Goal: Task Accomplishment & Management: Complete application form

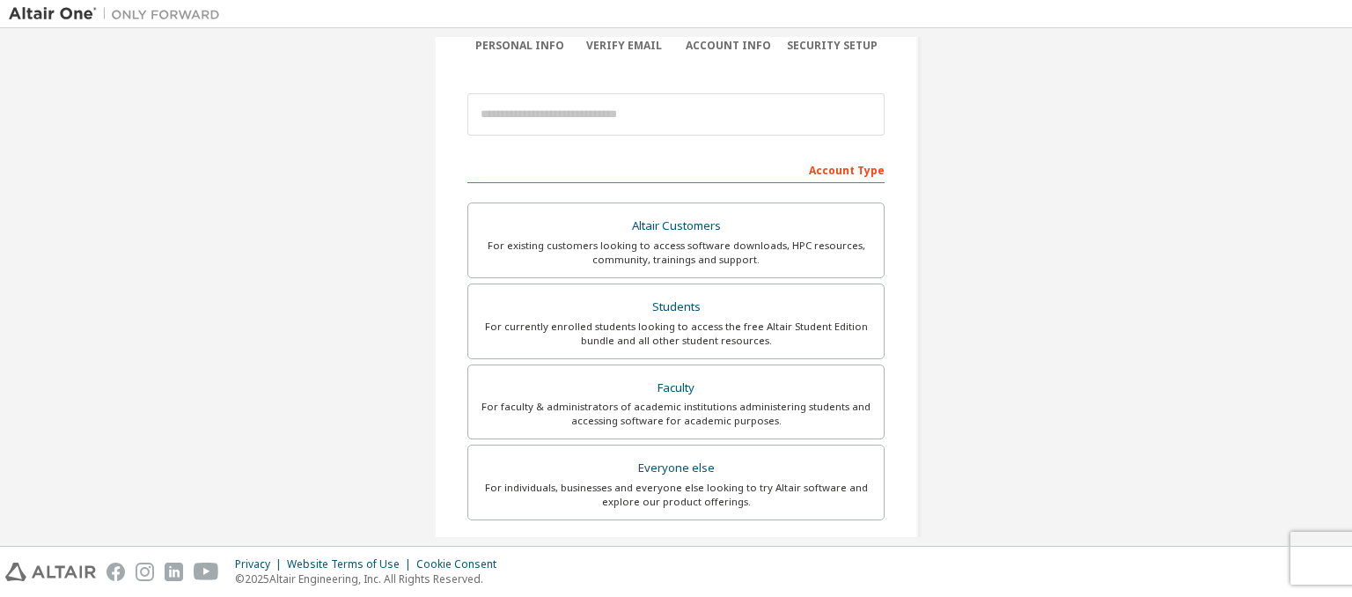
scroll to position [162, 0]
click at [677, 304] on div "Students" at bounding box center [676, 307] width 394 height 25
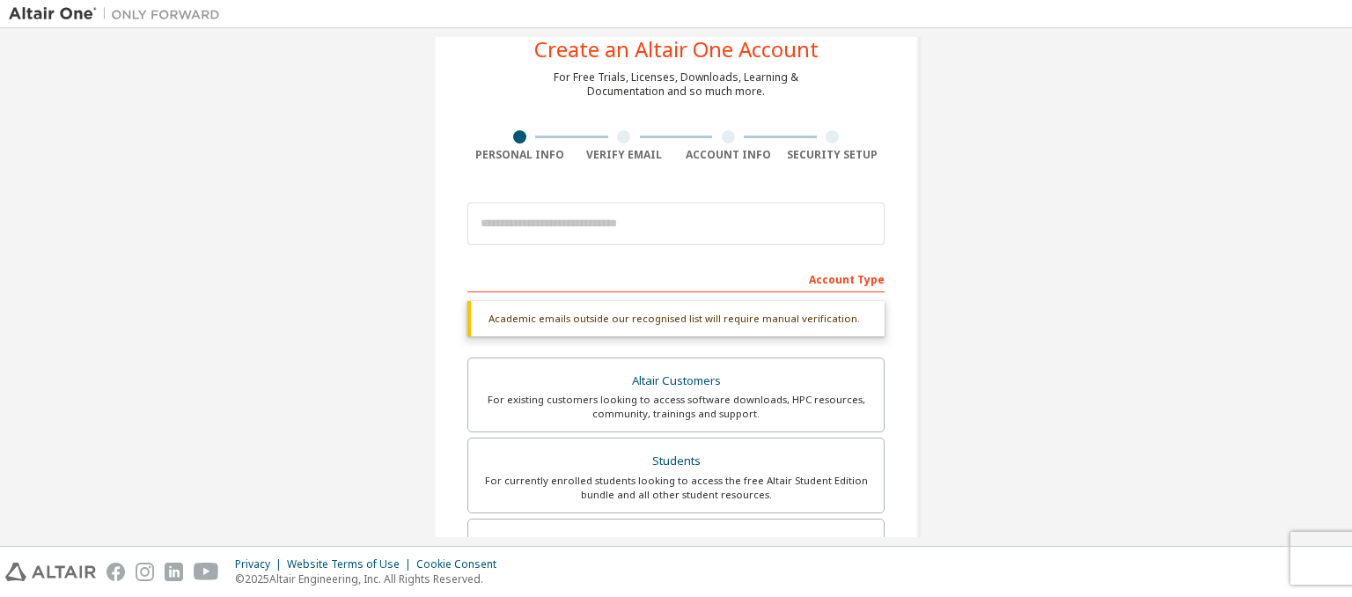
scroll to position [48, 0]
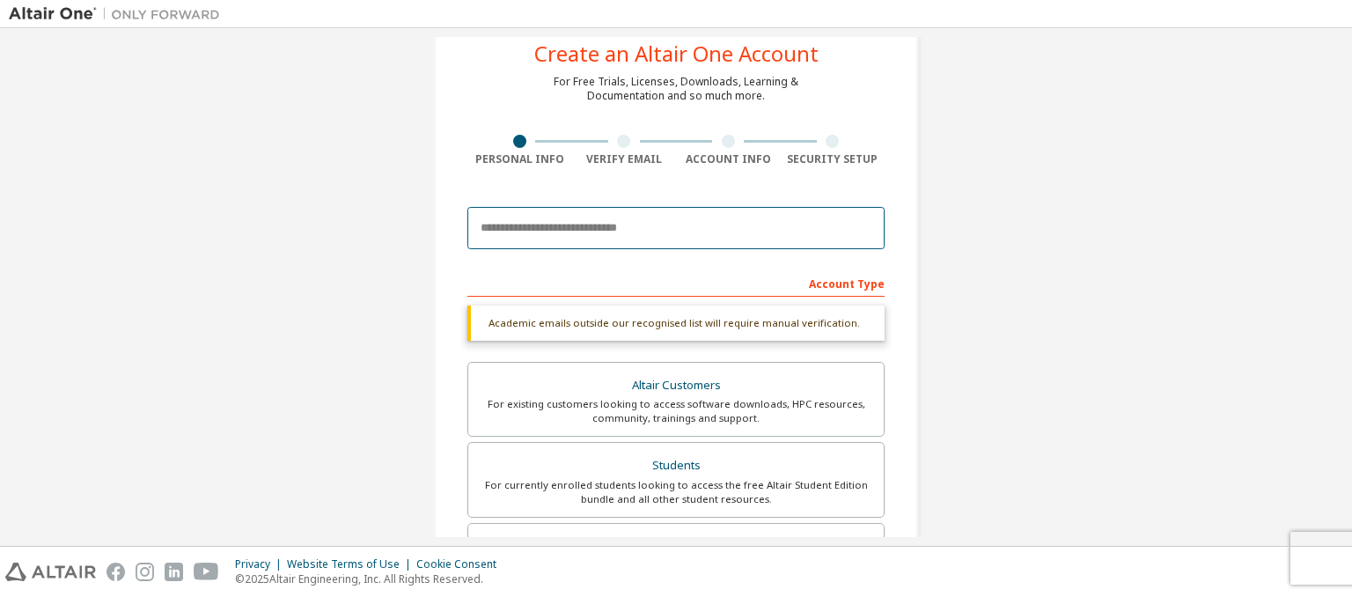
click at [559, 218] on input "email" at bounding box center [675, 228] width 417 height 42
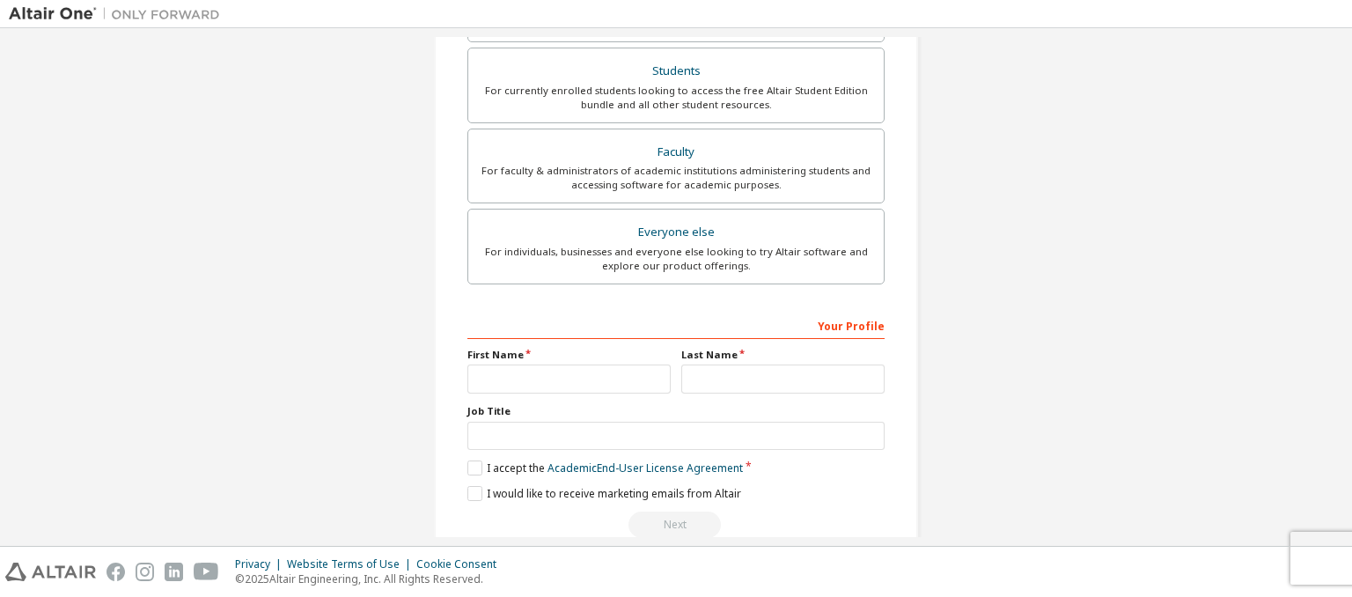
scroll to position [429, 0]
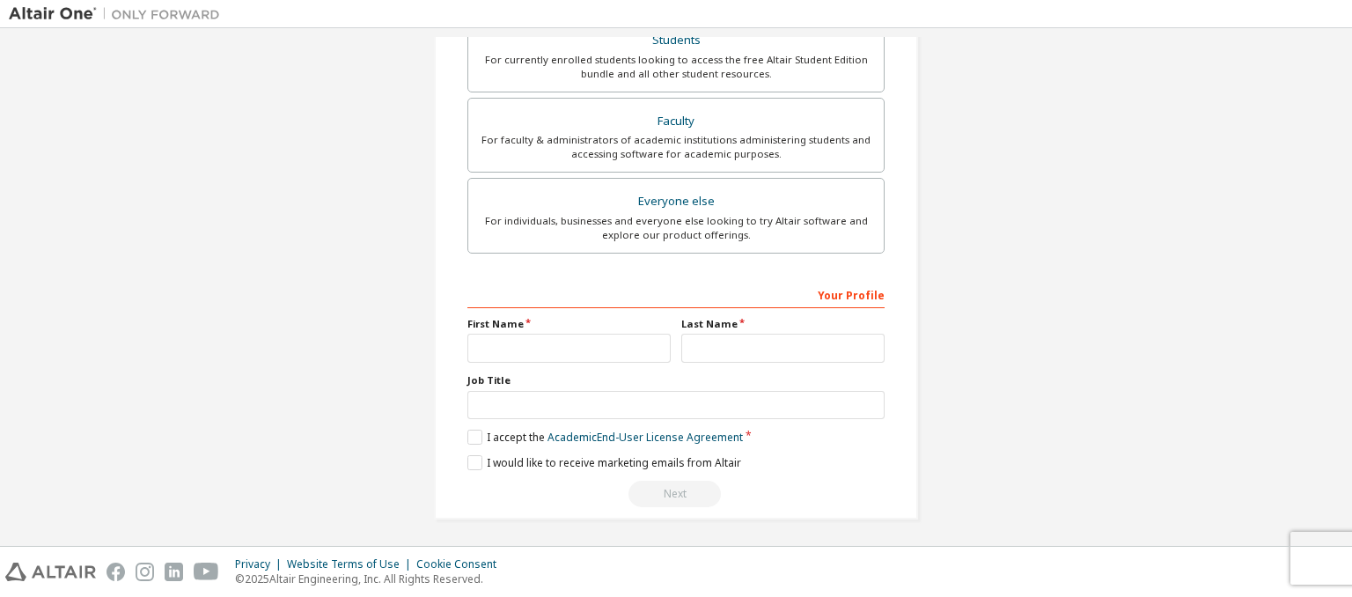
type input "**********"
click at [577, 340] on input "text" at bounding box center [568, 348] width 203 height 29
type input "******"
click at [704, 346] on input "text" at bounding box center [782, 348] width 203 height 29
type input "*******"
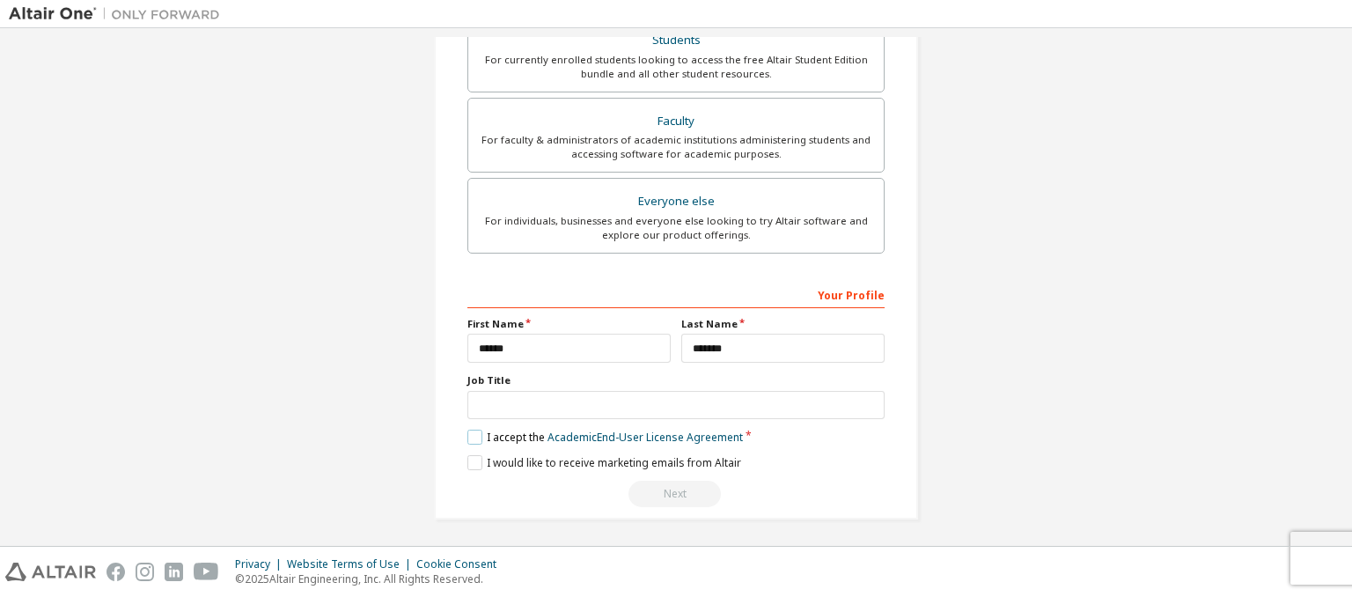
click at [474, 432] on label "I accept the Academic End-User License Agreement" at bounding box center [605, 437] width 276 height 15
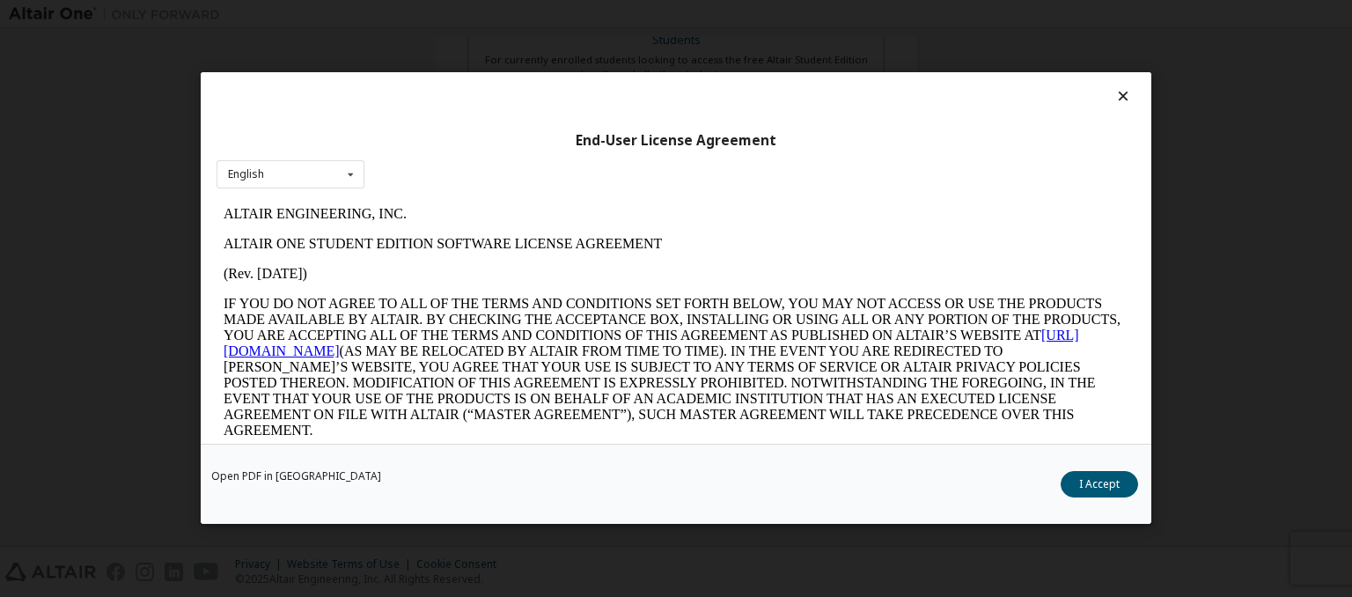
scroll to position [0, 0]
click at [1106, 485] on button "I Accept" at bounding box center [1099, 485] width 77 height 26
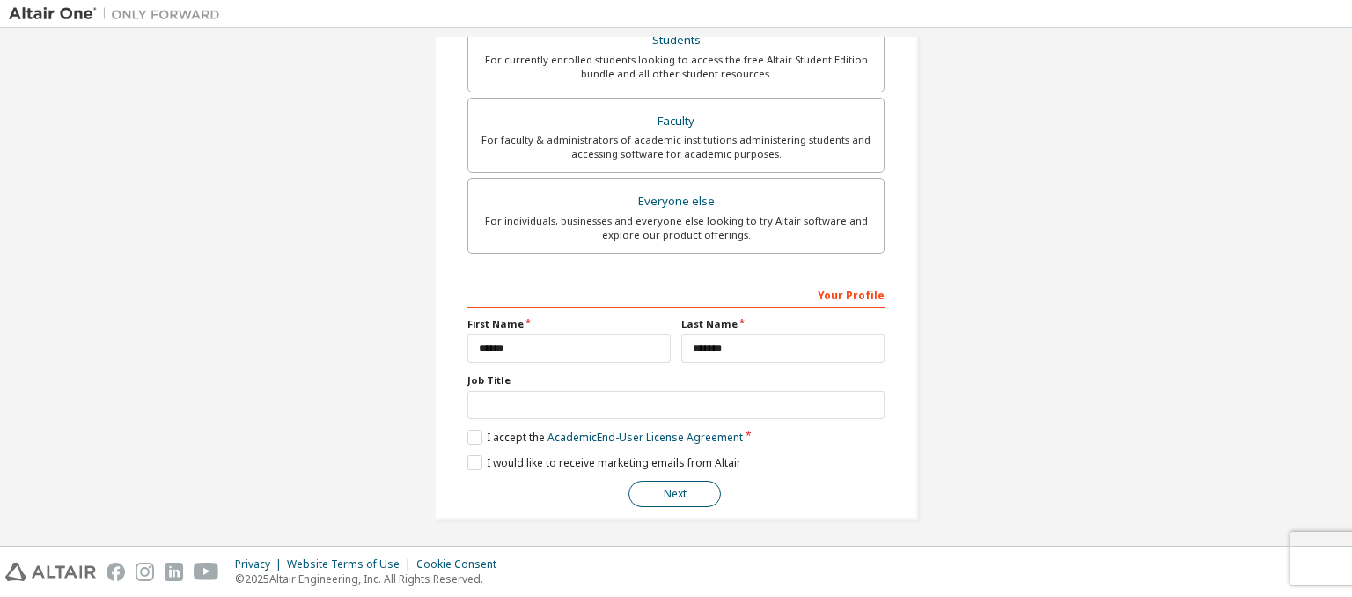
click at [672, 481] on button "Next" at bounding box center [674, 494] width 92 height 26
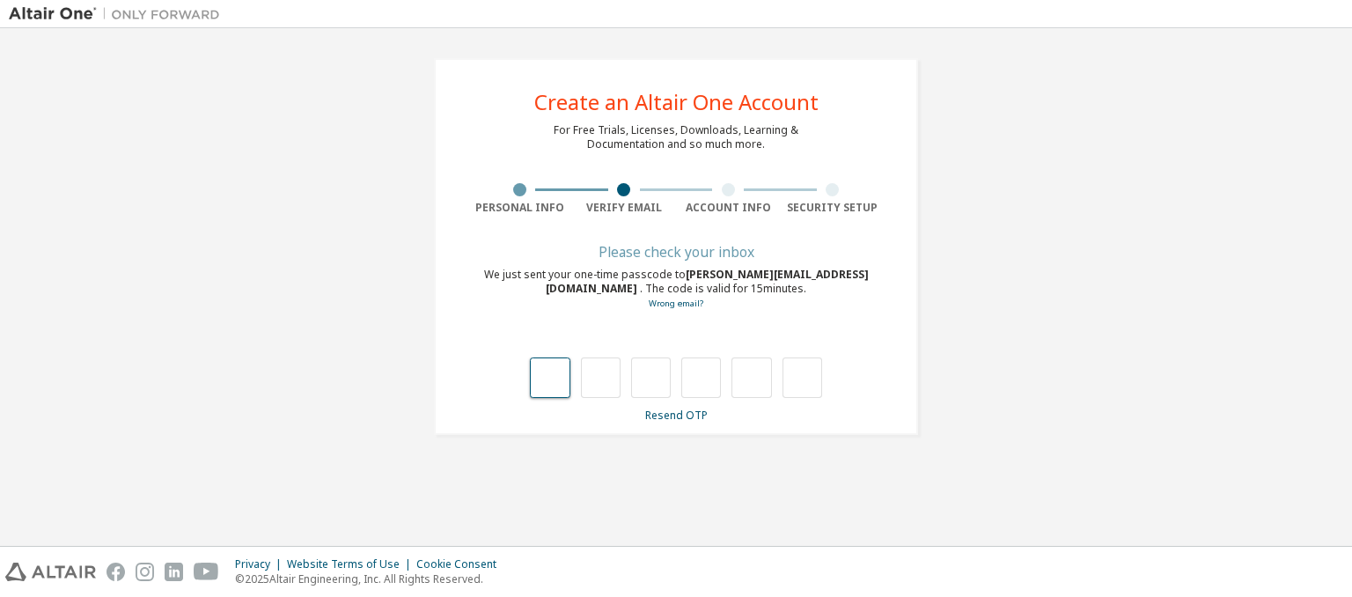
type input "*"
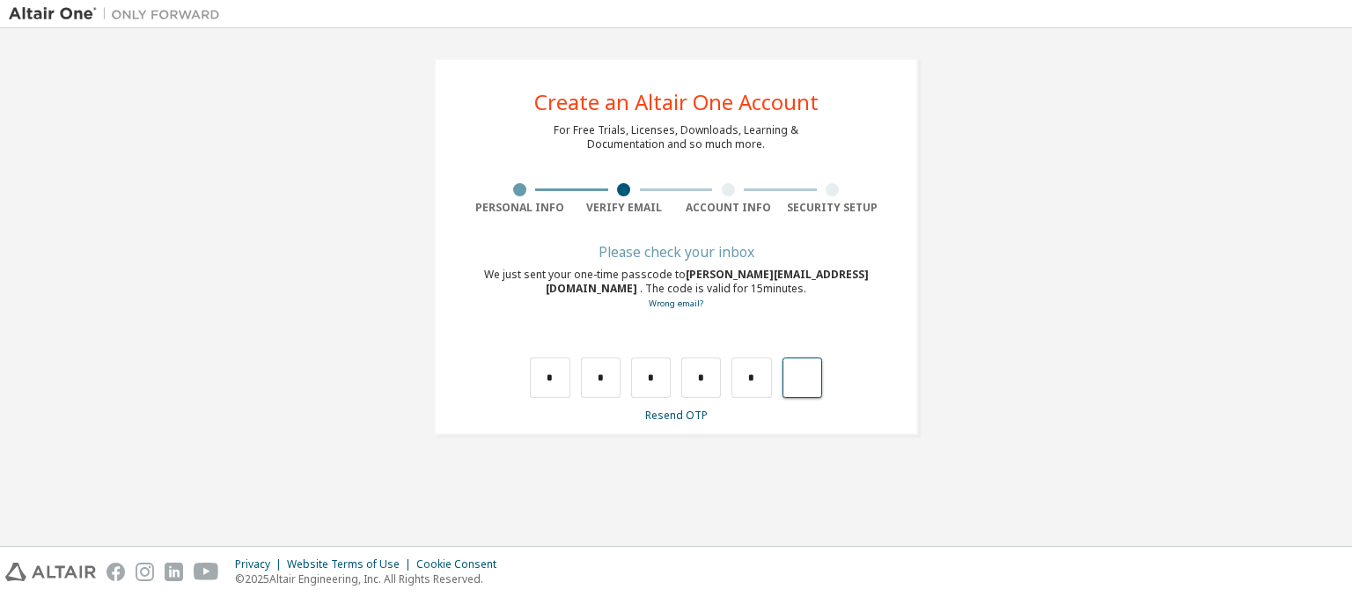
type input "*"
